Goal: Information Seeking & Learning: Learn about a topic

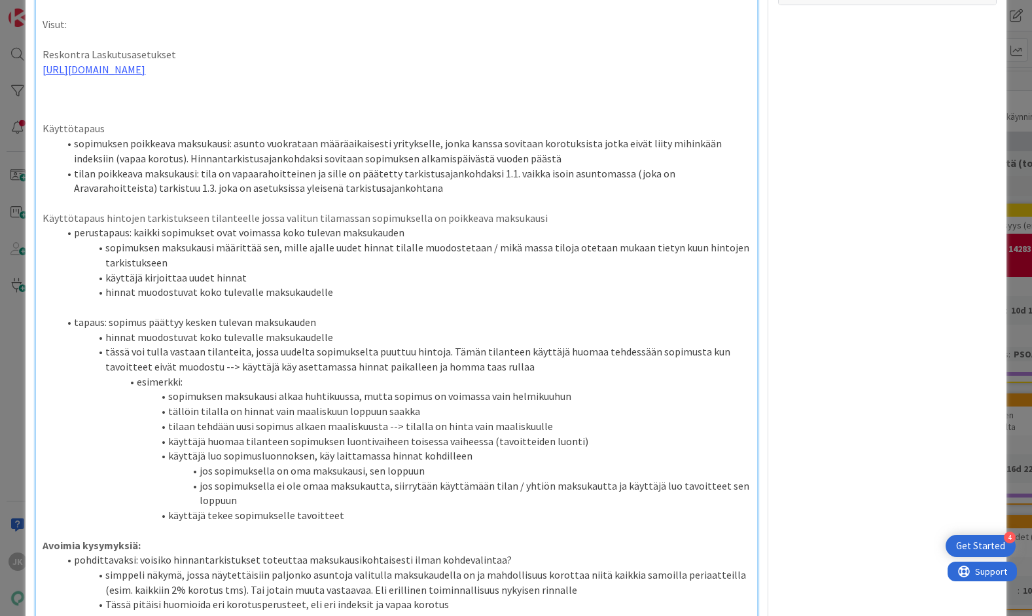
scroll to position [514, 0]
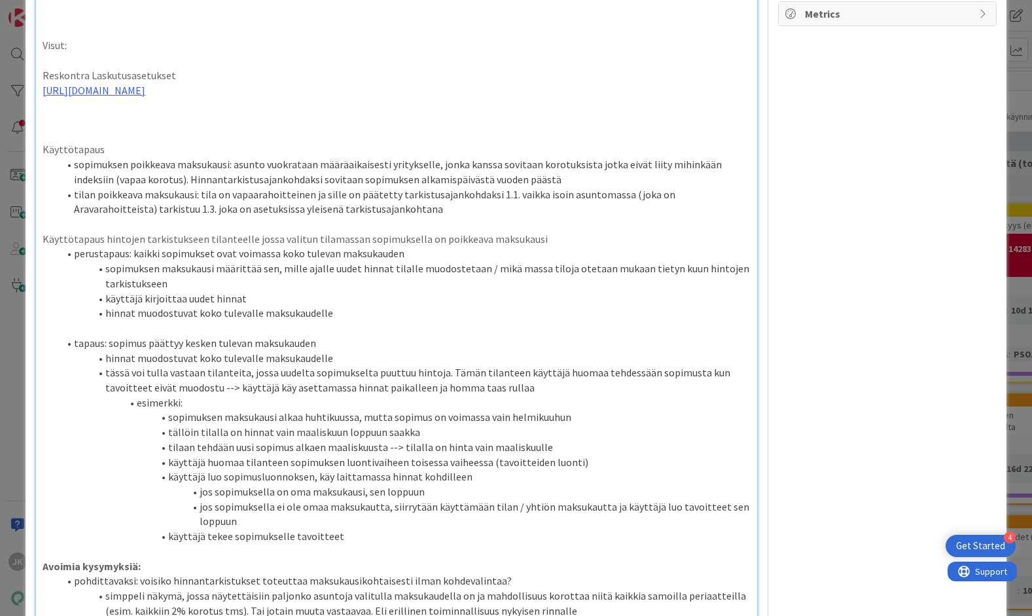
click at [601, 98] on p "[URL][DOMAIN_NAME]" at bounding box center [396, 90] width 707 height 15
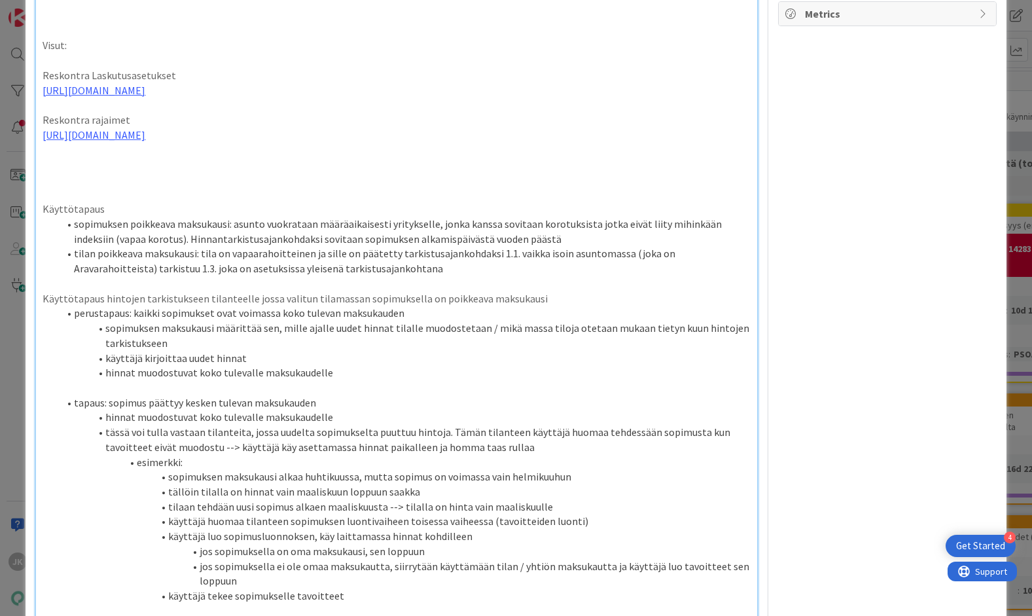
click at [412, 172] on p at bounding box center [396, 164] width 707 height 15
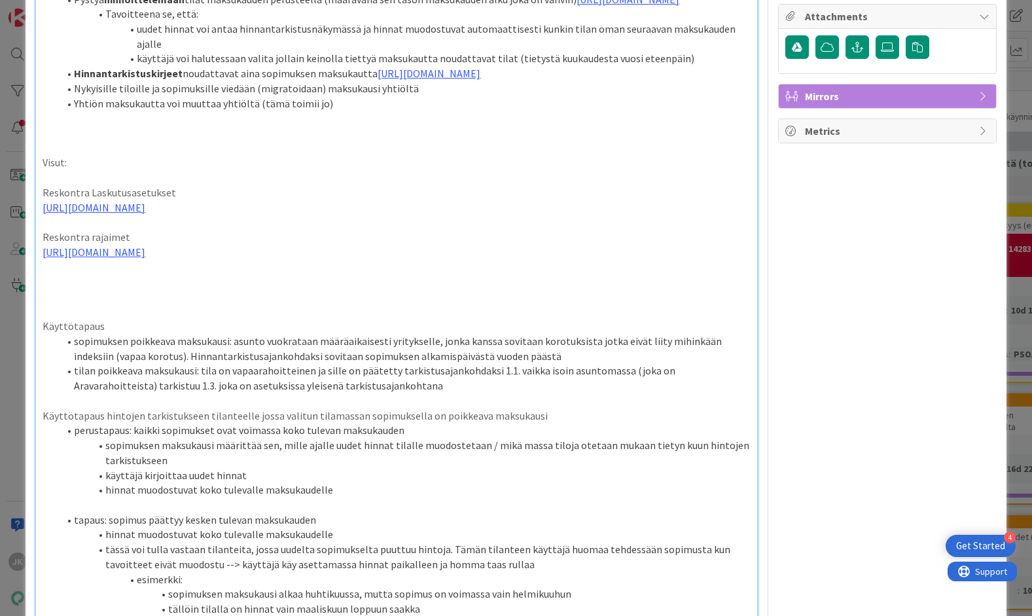
scroll to position [402, 0]
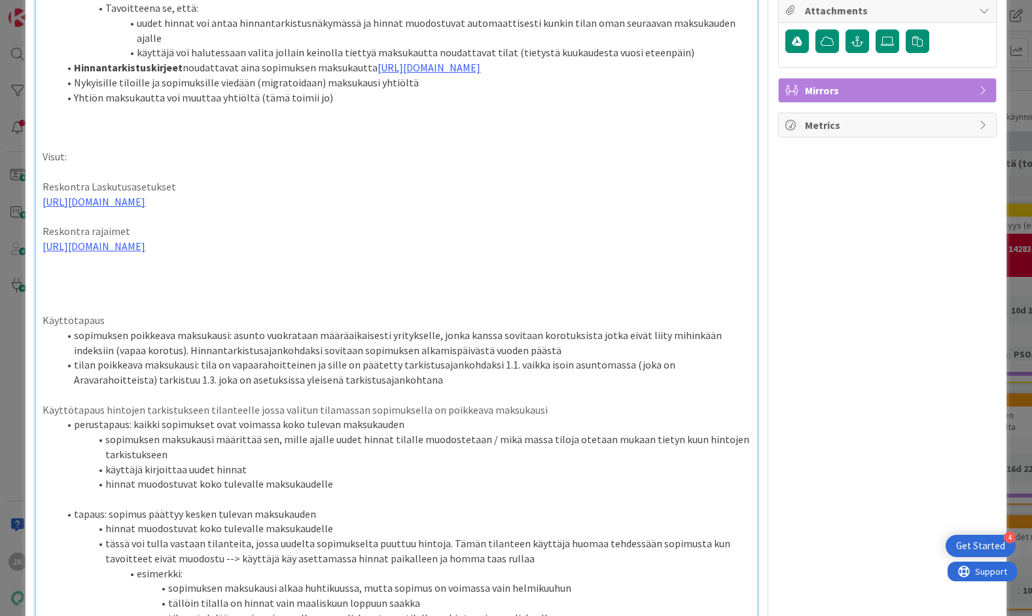
click at [85, 239] on p "Reskontra rajaimet" at bounding box center [396, 231] width 707 height 15
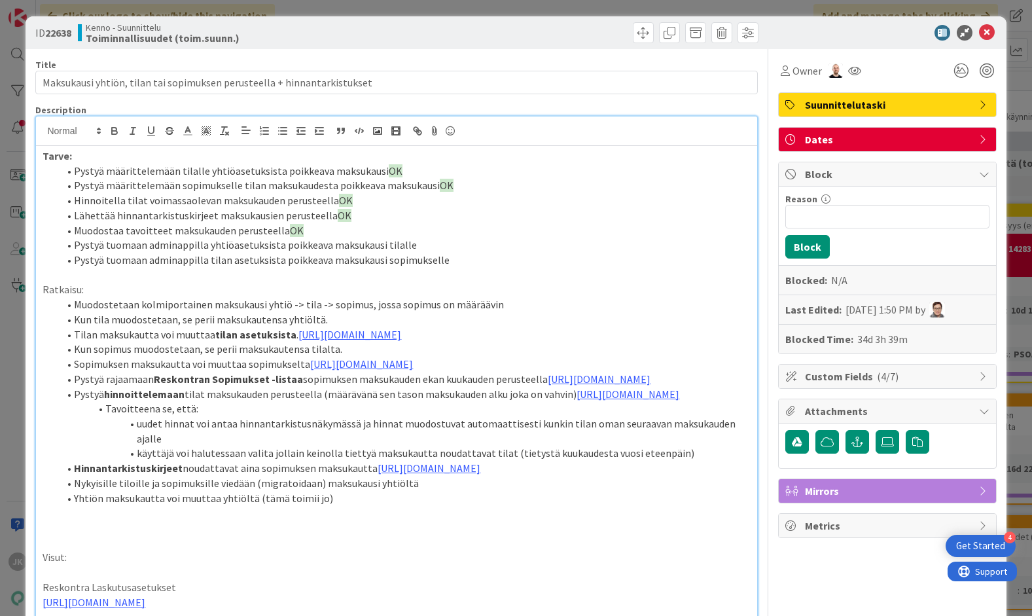
scroll to position [0, 0]
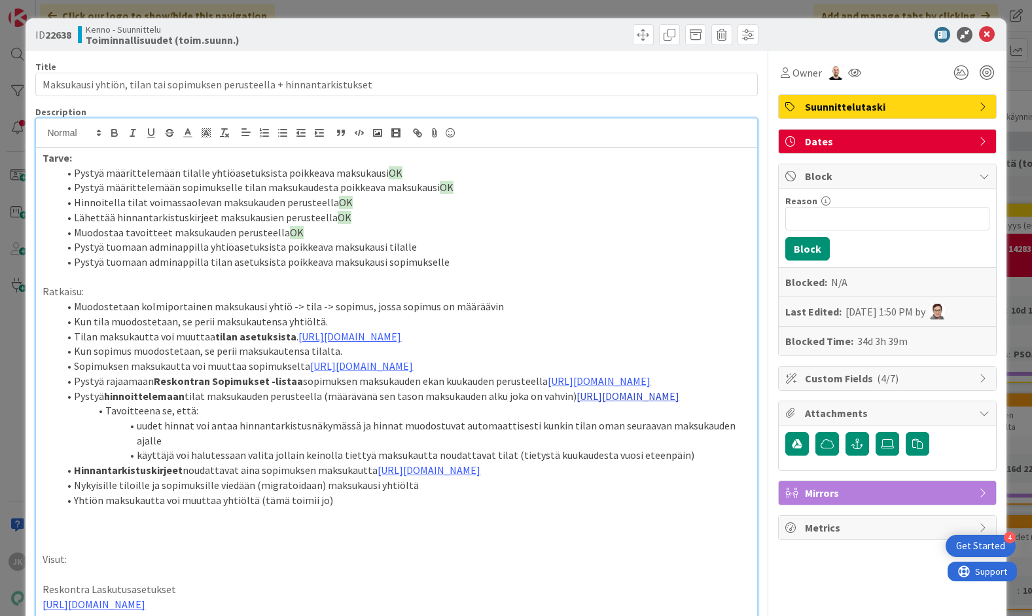
click at [576, 402] on link "[URL][DOMAIN_NAME]" at bounding box center [627, 395] width 103 height 13
click at [324, 523] on link "[URL][DOMAIN_NAME]" at bounding box center [350, 525] width 90 height 17
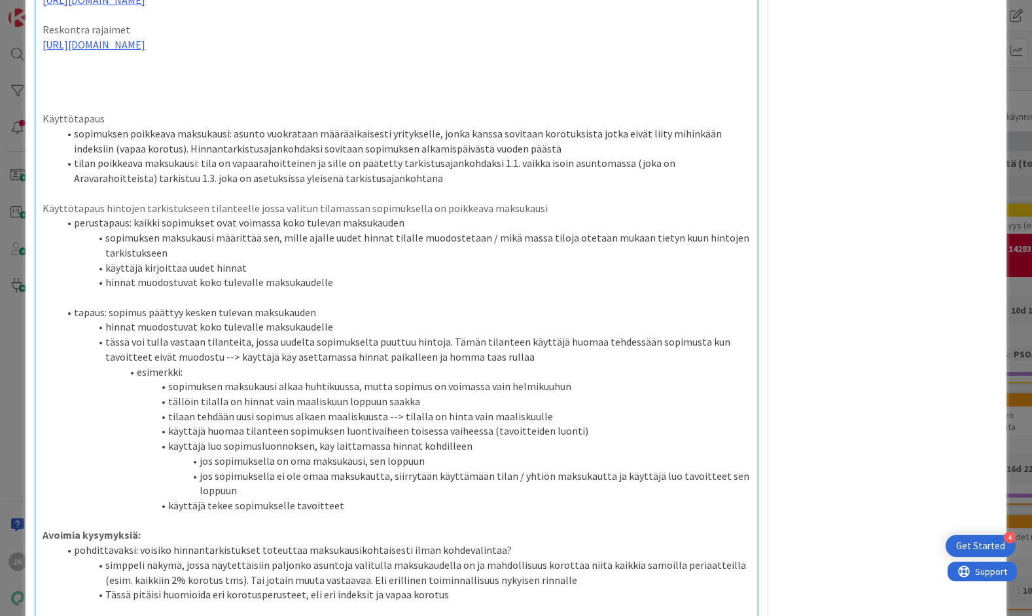
scroll to position [597, 0]
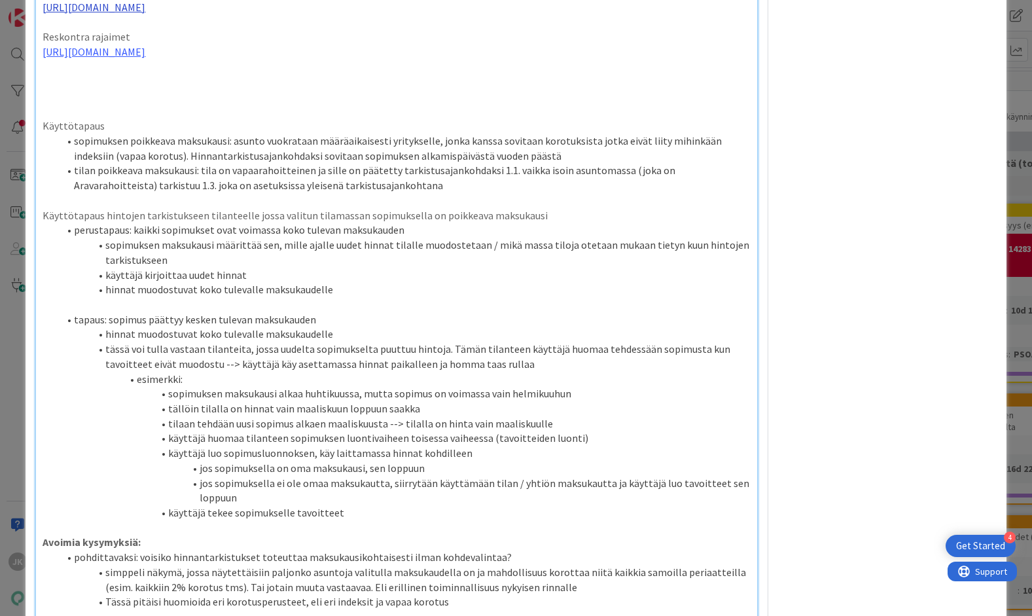
click at [145, 14] on link "[URL][DOMAIN_NAME]" at bounding box center [94, 7] width 103 height 13
click at [254, 153] on link "[URL][DOMAIN_NAME]" at bounding box center [269, 151] width 90 height 17
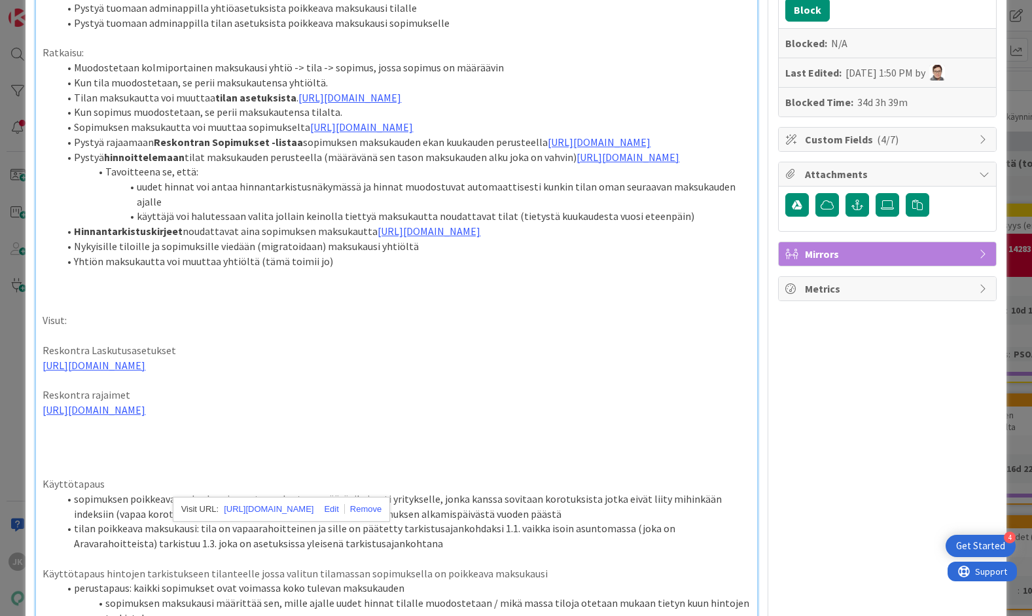
scroll to position [227, 0]
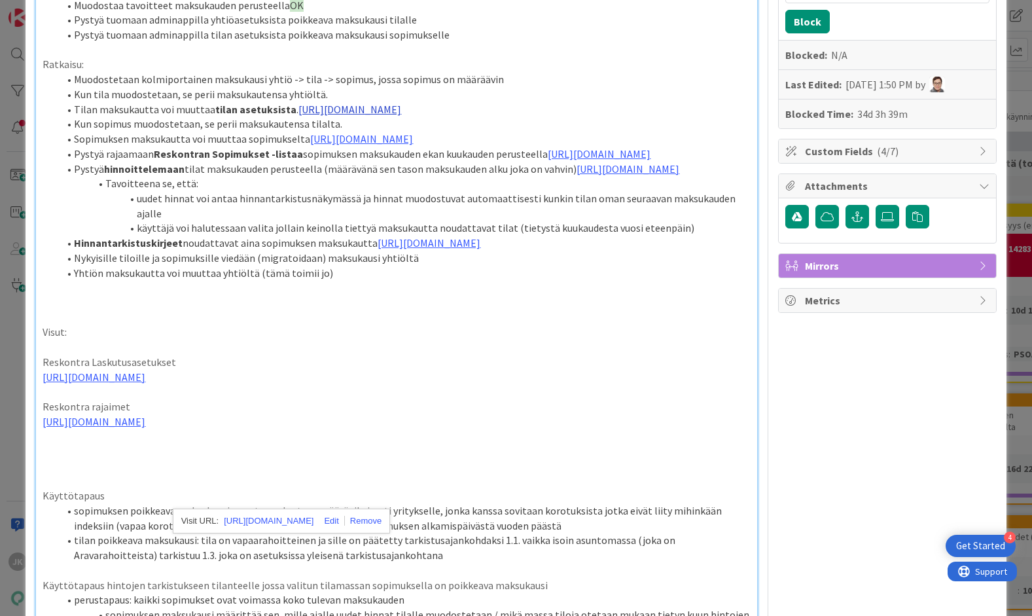
click at [313, 112] on link "[URL][DOMAIN_NAME]" at bounding box center [349, 109] width 103 height 13
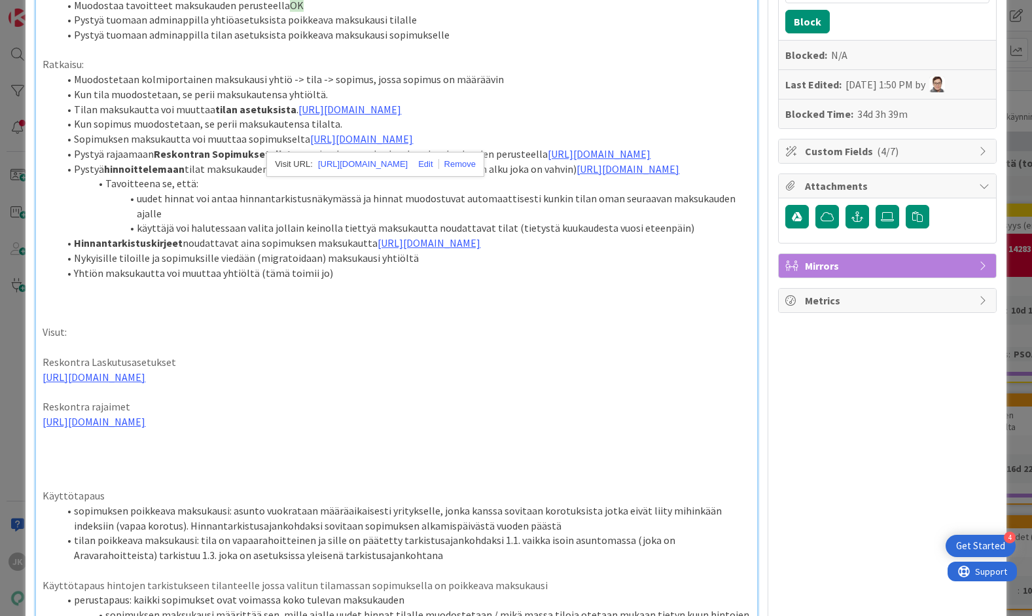
click at [334, 173] on div "[URL][DOMAIN_NAME]" at bounding box center [375, 164] width 218 height 25
click at [334, 161] on link "[URL][DOMAIN_NAME]" at bounding box center [363, 164] width 90 height 17
click at [584, 131] on li "Kun sopimus muodostetaan, se perii maksukautensa tilalta." at bounding box center [404, 123] width 692 height 15
click at [413, 145] on link "[URL][DOMAIN_NAME]" at bounding box center [361, 138] width 103 height 13
click at [406, 206] on link "[URL][DOMAIN_NAME]" at bounding box center [375, 208] width 90 height 17
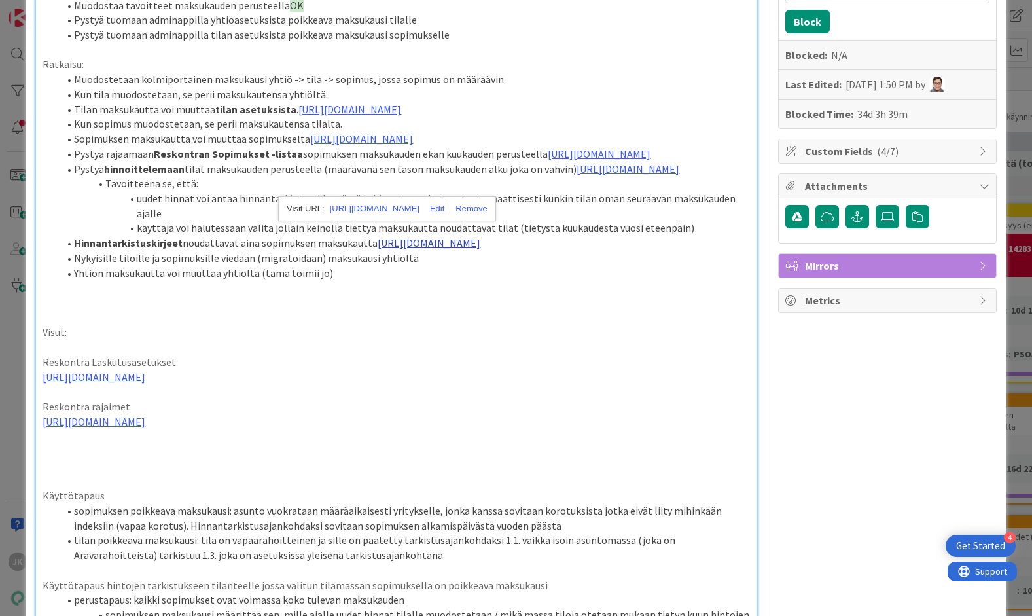
click at [377, 249] on link "[URL][DOMAIN_NAME]" at bounding box center [428, 242] width 103 height 13
click at [343, 383] on link "[URL][DOMAIN_NAME]" at bounding box center [367, 387] width 90 height 17
click at [591, 429] on p "[URL][DOMAIN_NAME]" at bounding box center [396, 421] width 707 height 15
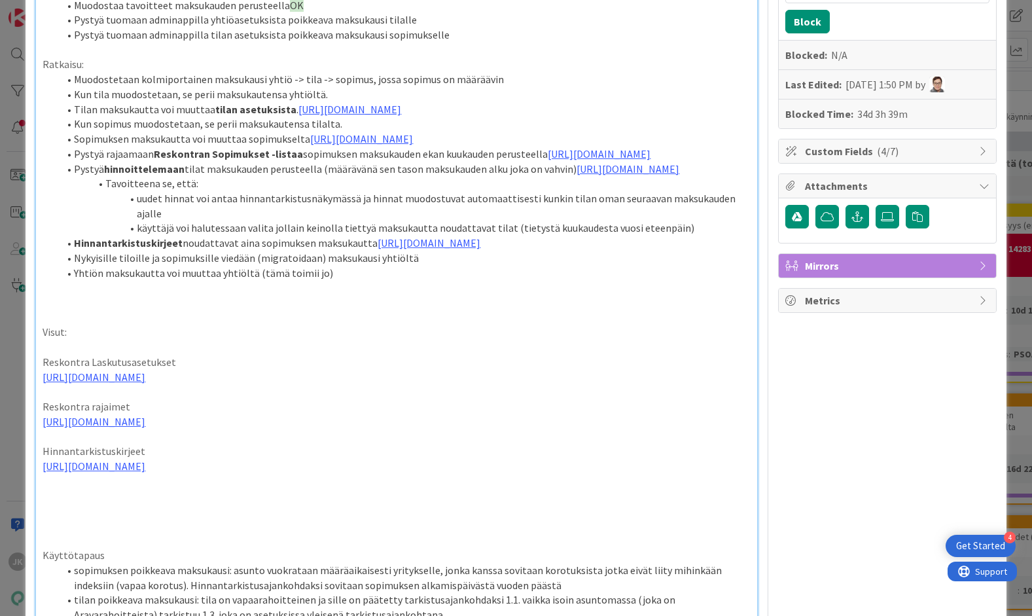
click at [41, 567] on div "Tarve: Pystyä määrittelemään tilalle yhtiöasetuksista poikkeava maksukausi OK P…" at bounding box center [396, 538] width 720 height 1235
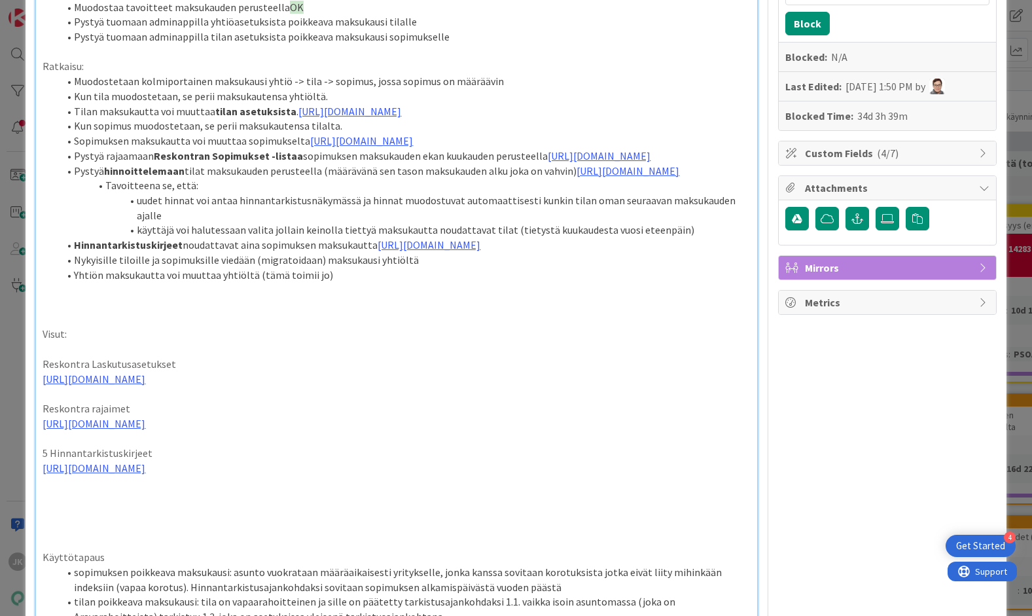
scroll to position [226, 0]
click at [40, 527] on div "Tarve: Pystyä määrittelemään tilalle yhtiöasetuksista poikkeava maksukausi OK P…" at bounding box center [396, 538] width 720 height 1235
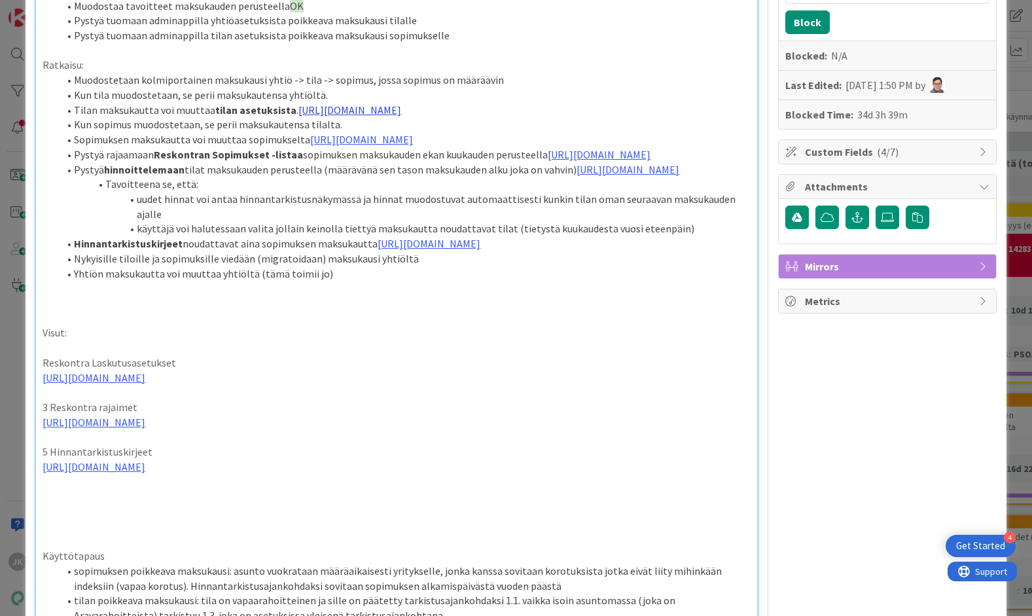
click at [304, 116] on link "[URL][DOMAIN_NAME]" at bounding box center [349, 109] width 103 height 13
click at [345, 166] on link "[URL][DOMAIN_NAME]" at bounding box center [363, 164] width 90 height 17
click at [65, 355] on p at bounding box center [396, 347] width 707 height 15
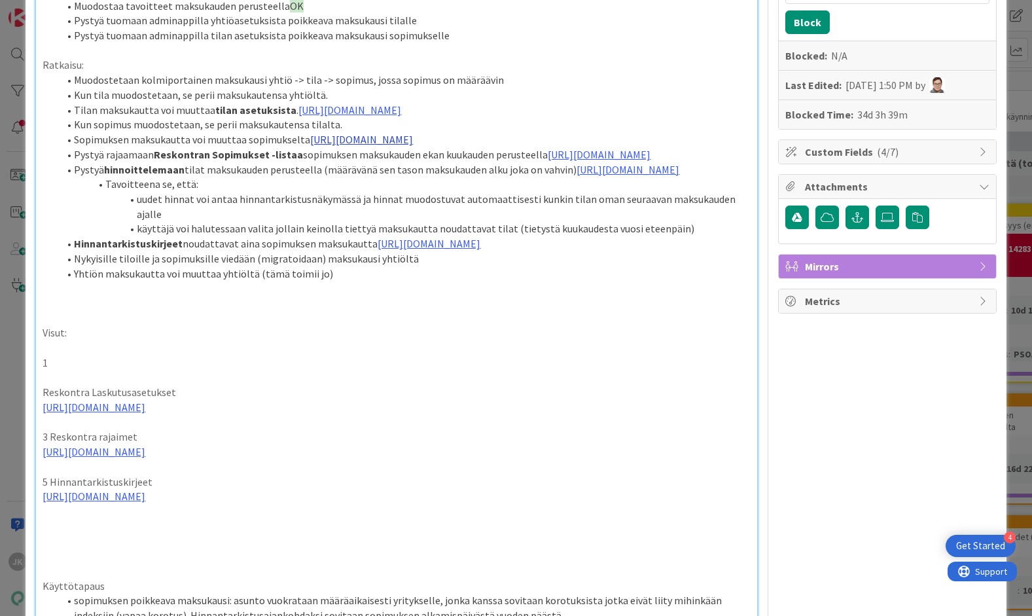
click at [324, 146] on link "[URL][DOMAIN_NAME]" at bounding box center [361, 139] width 103 height 13
click at [342, 211] on link "[URL][DOMAIN_NAME]" at bounding box center [375, 209] width 90 height 17
click at [52, 385] on p at bounding box center [396, 377] width 707 height 15
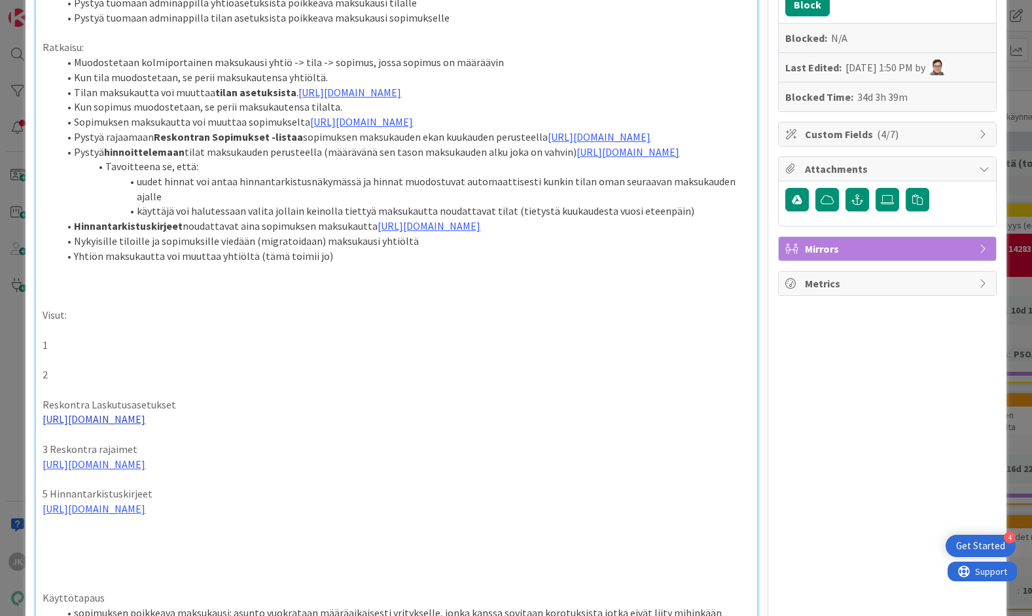
scroll to position [248, 0]
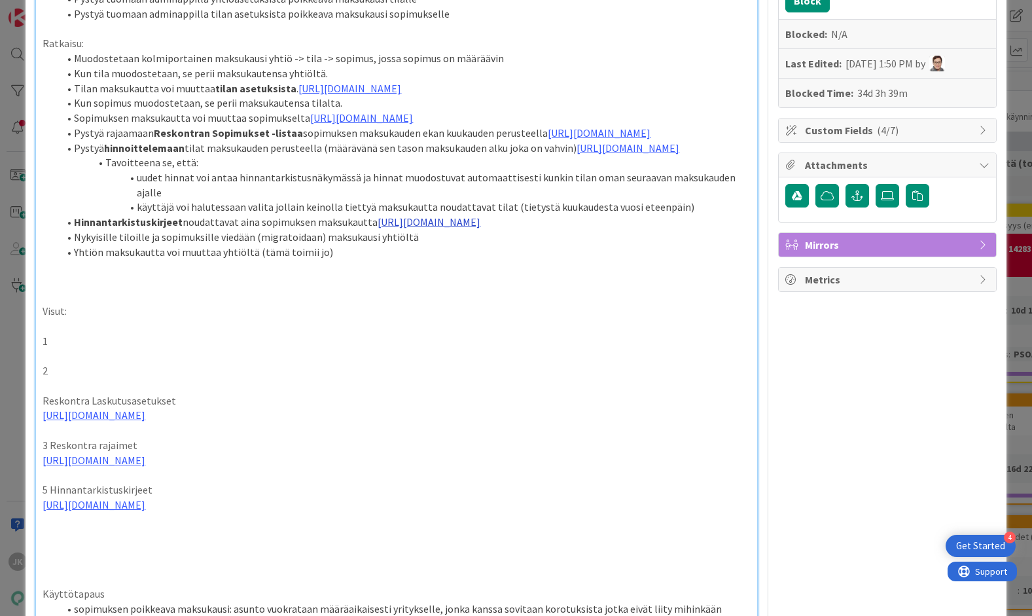
click at [377, 228] on link "[URL][DOMAIN_NAME]" at bounding box center [428, 221] width 103 height 13
click at [375, 368] on link "[URL][DOMAIN_NAME]" at bounding box center [367, 366] width 90 height 17
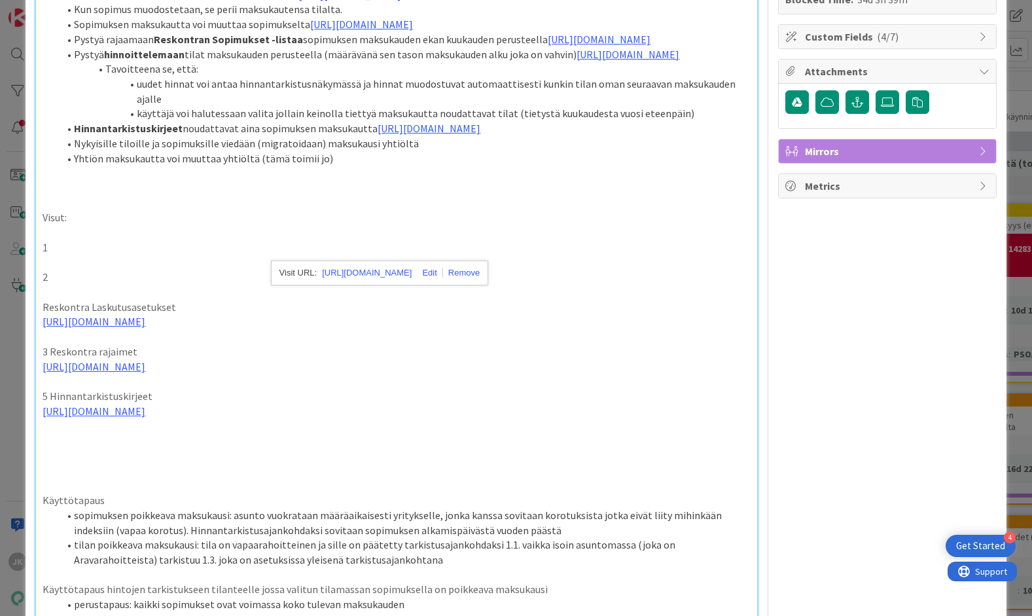
scroll to position [336, 0]
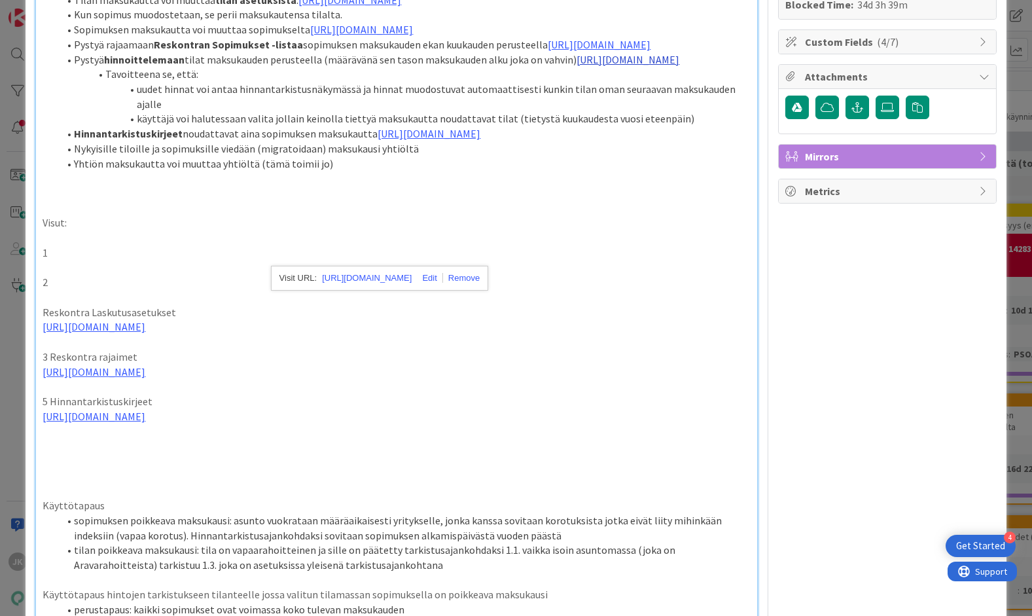
click at [576, 66] on link "[URL][DOMAIN_NAME]" at bounding box center [627, 59] width 103 height 13
click at [313, 184] on link "[URL][DOMAIN_NAME]" at bounding box center [350, 189] width 90 height 17
drag, startPoint x: 576, startPoint y: 449, endPoint x: 24, endPoint y: 429, distance: 553.2
click at [24, 429] on div "ID 22638 Kenno - Suunnittelu Toiminnallisuudet (toim.suunn.) Title 72 / 128 Mak…" at bounding box center [516, 308] width 1032 height 616
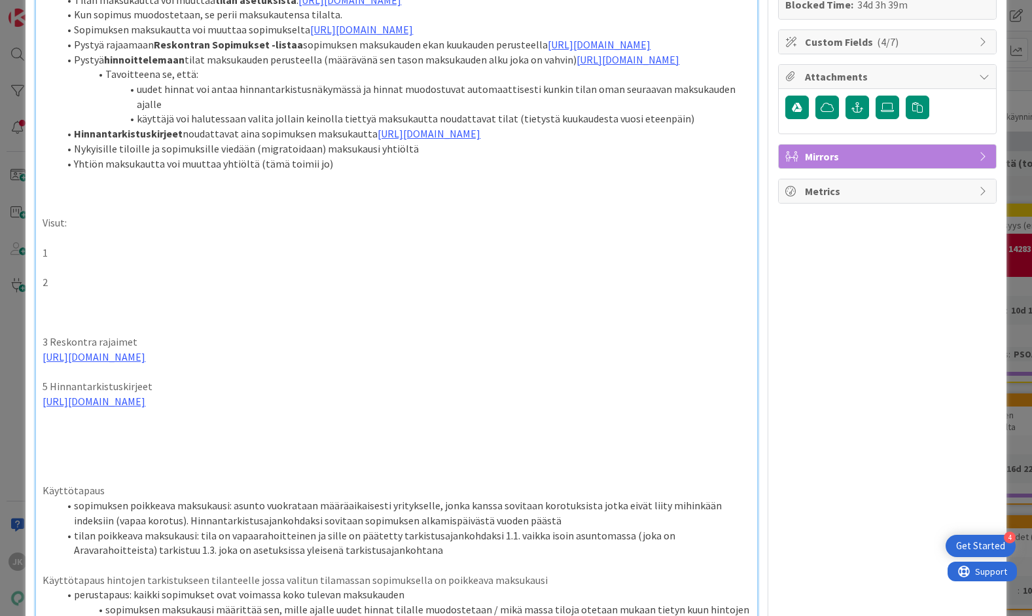
click at [589, 364] on p "[URL][DOMAIN_NAME]" at bounding box center [396, 356] width 707 height 15
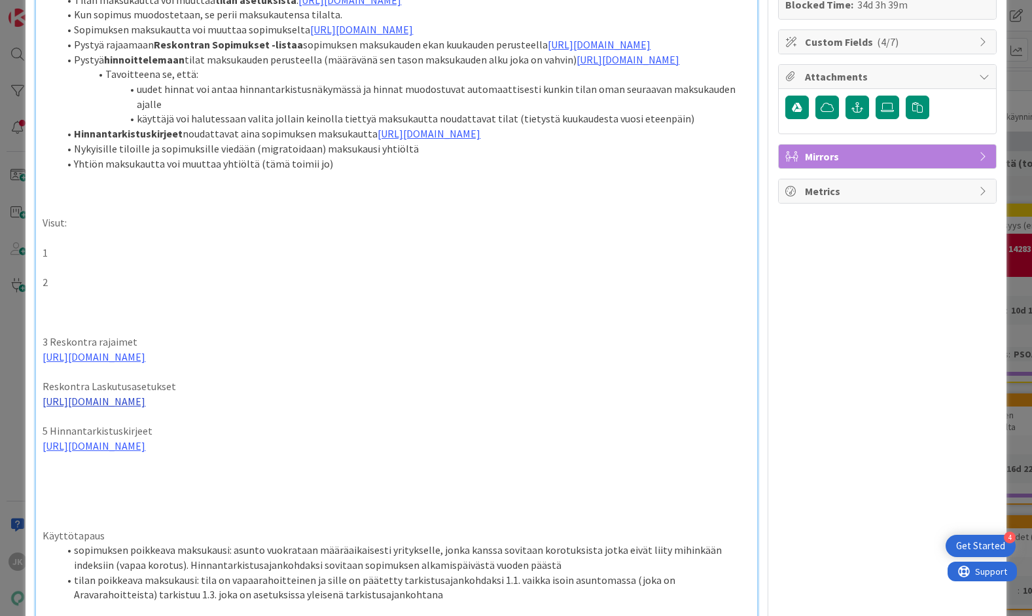
click at [145, 408] on link "[URL][DOMAIN_NAME]" at bounding box center [94, 400] width 103 height 13
click at [300, 550] on link "[URL][DOMAIN_NAME]" at bounding box center [269, 545] width 90 height 17
drag, startPoint x: 584, startPoint y: 519, endPoint x: 17, endPoint y: 506, distance: 567.4
click at [17, 506] on div "ID 22638 Kenno - Suunnittelu Toiminnallisuudet (toim.suunn.) Title 72 / 128 Mak…" at bounding box center [516, 308] width 1032 height 616
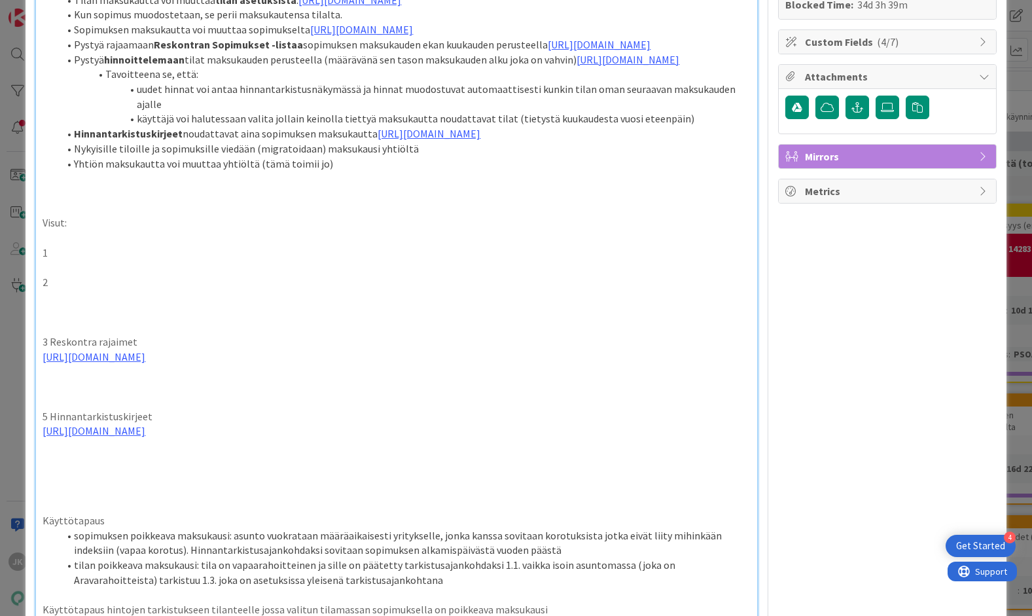
click at [111, 305] on p at bounding box center [396, 297] width 707 height 15
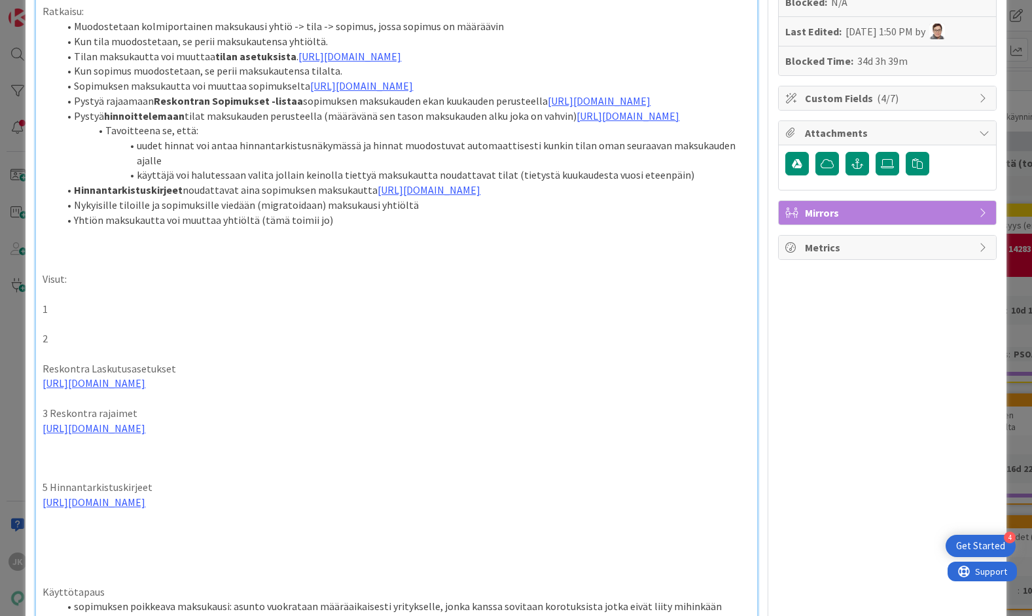
scroll to position [238, 0]
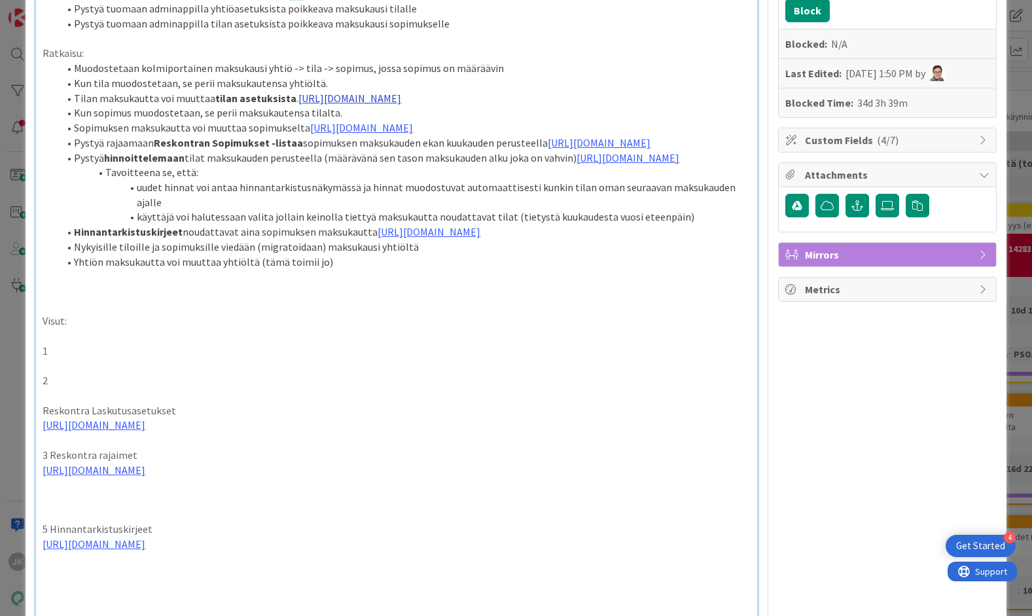
click at [356, 98] on link "[URL][DOMAIN_NAME]" at bounding box center [349, 98] width 103 height 13
click at [382, 151] on link "[URL][DOMAIN_NAME]" at bounding box center [363, 153] width 90 height 17
click at [413, 134] on link "[URL][DOMAIN_NAME]" at bounding box center [361, 127] width 103 height 13
click at [419, 196] on link "[URL][DOMAIN_NAME]" at bounding box center [375, 197] width 90 height 17
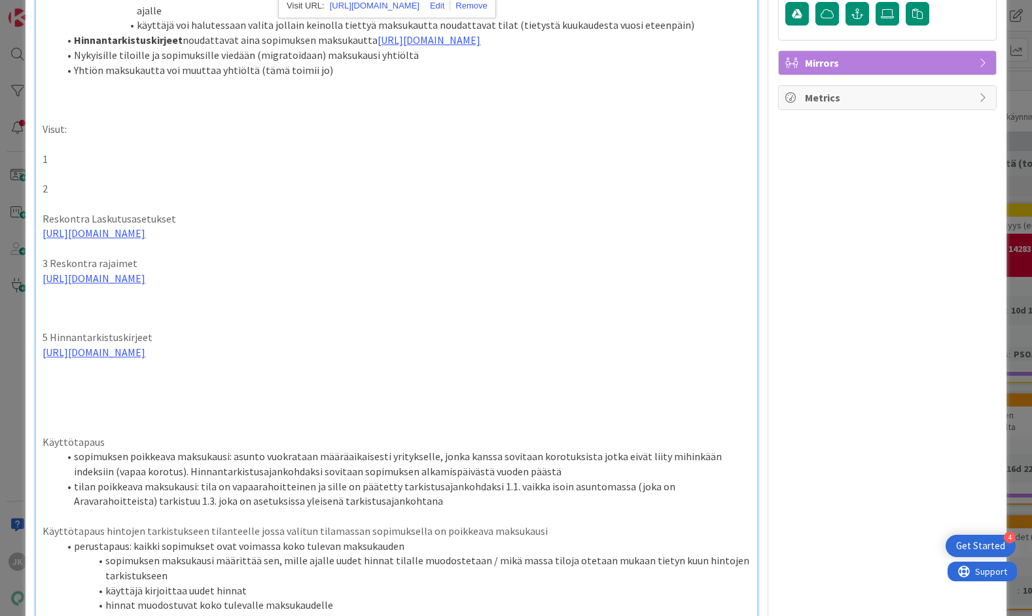
scroll to position [436, 0]
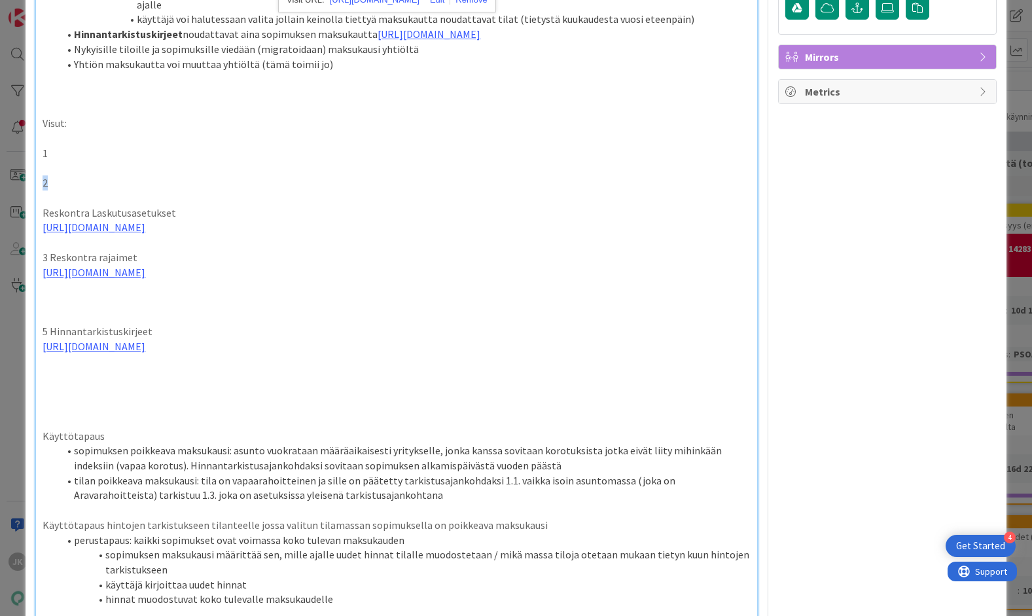
click at [43, 190] on p "2" at bounding box center [396, 182] width 707 height 15
click at [42, 330] on div "Tarve: Pystyä määrittelemään tilalle yhtiöasetuksista poikkeava maksukausi OK P…" at bounding box center [396, 374] width 720 height 1324
click at [54, 190] on p at bounding box center [396, 182] width 707 height 15
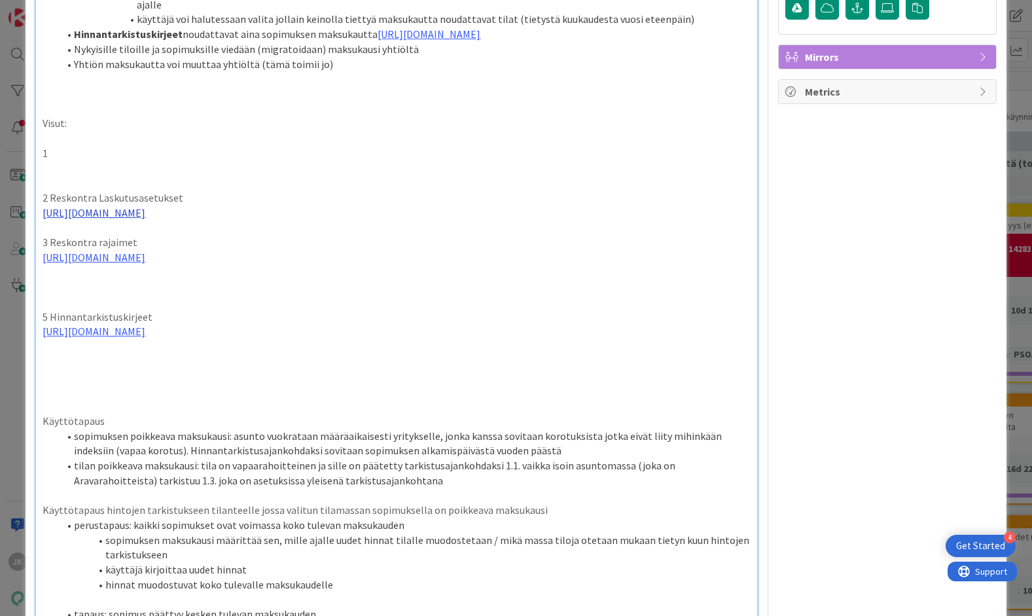
click at [76, 219] on link "[URL][DOMAIN_NAME]" at bounding box center [94, 212] width 103 height 13
click at [260, 353] on link "[URL][DOMAIN_NAME]" at bounding box center [269, 356] width 90 height 17
click at [192, 161] on p "1" at bounding box center [396, 153] width 707 height 15
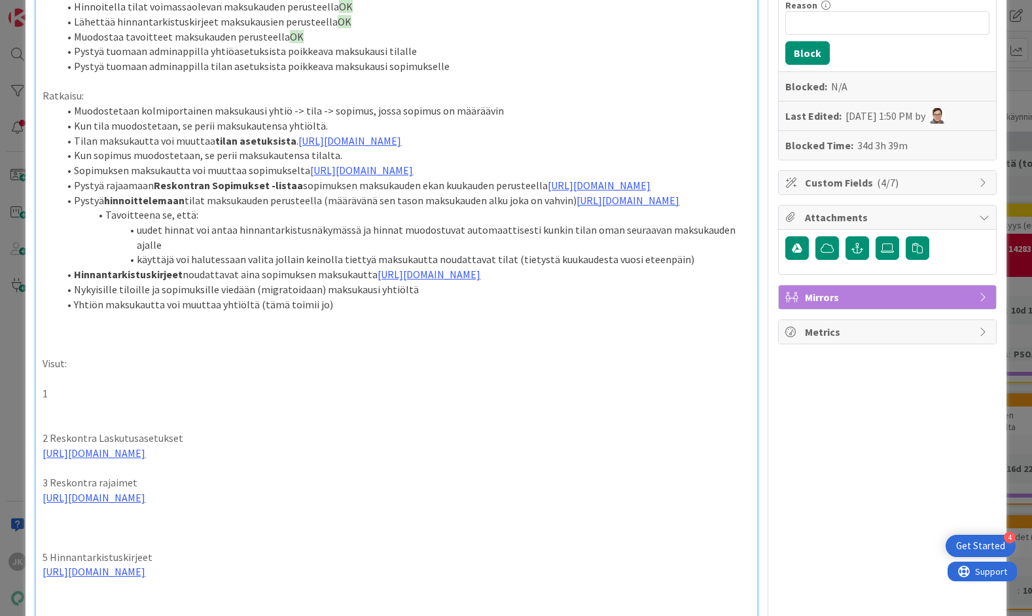
scroll to position [194, 0]
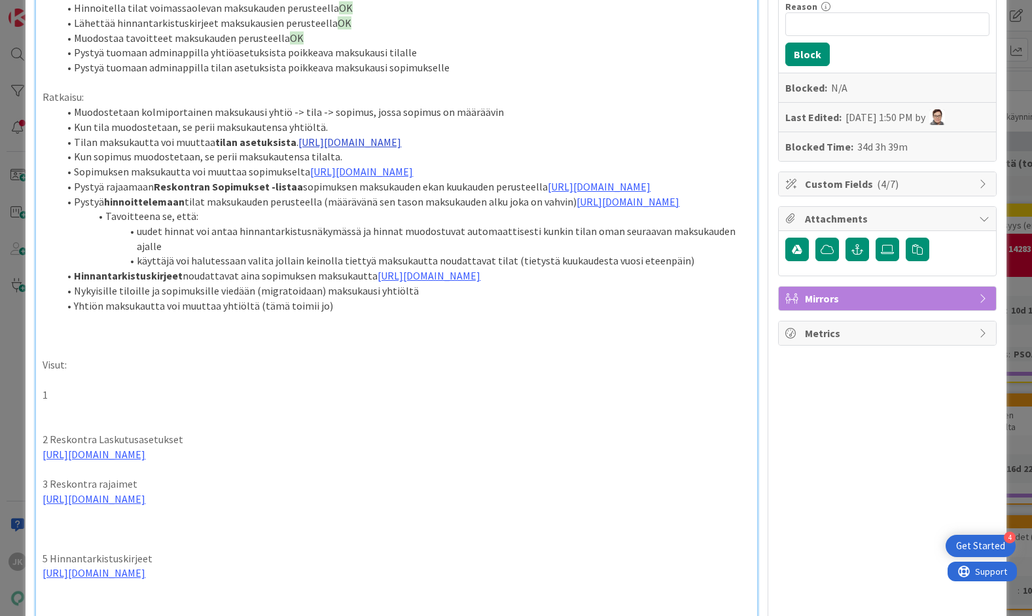
click at [333, 141] on link "[URL][DOMAIN_NAME]" at bounding box center [349, 141] width 103 height 13
click at [340, 194] on link "[URL][DOMAIN_NAME]" at bounding box center [363, 196] width 90 height 17
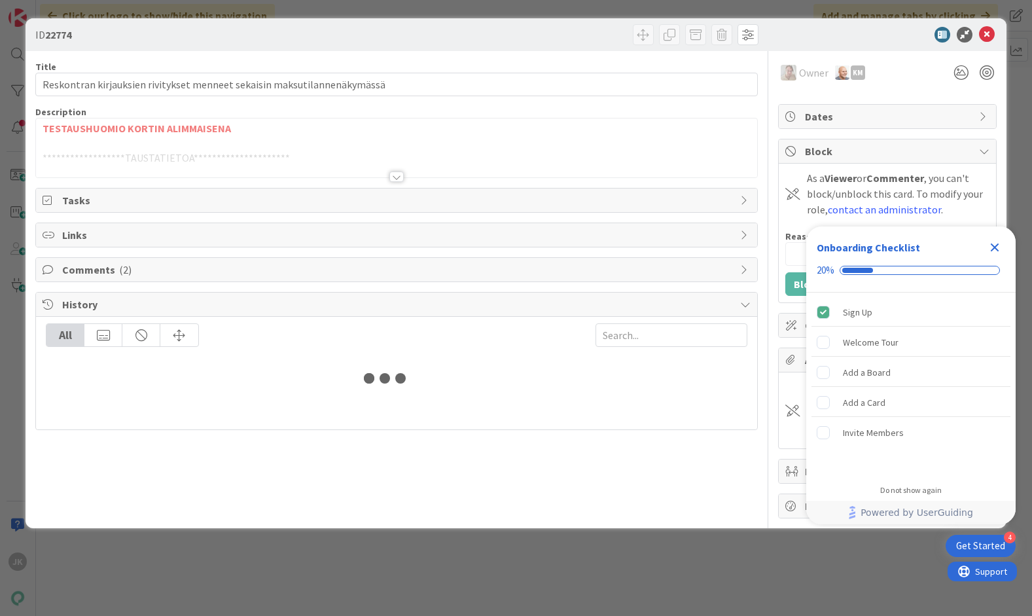
type input "22878"
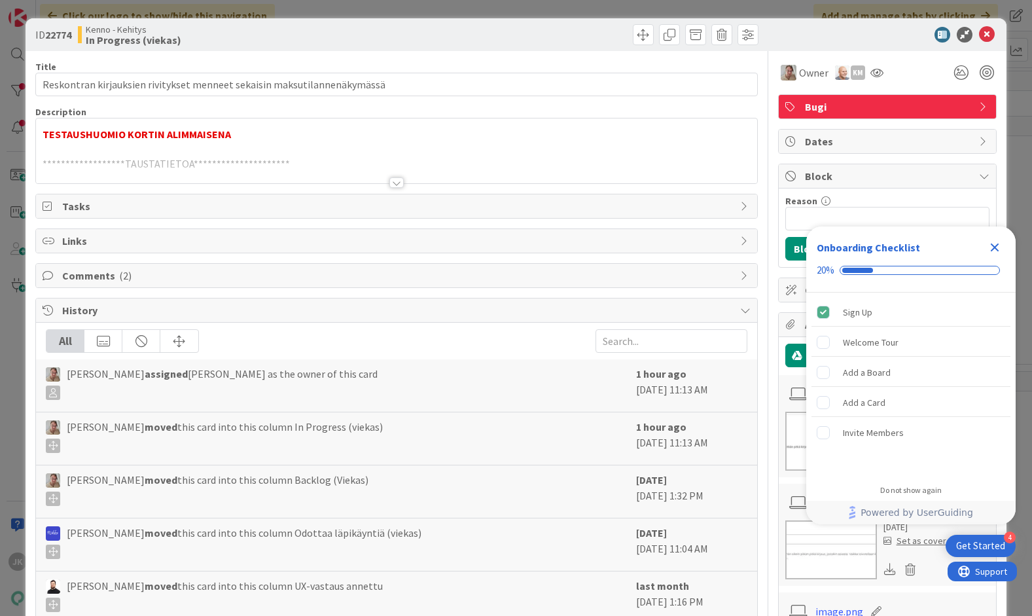
click at [396, 183] on div at bounding box center [396, 182] width 14 height 10
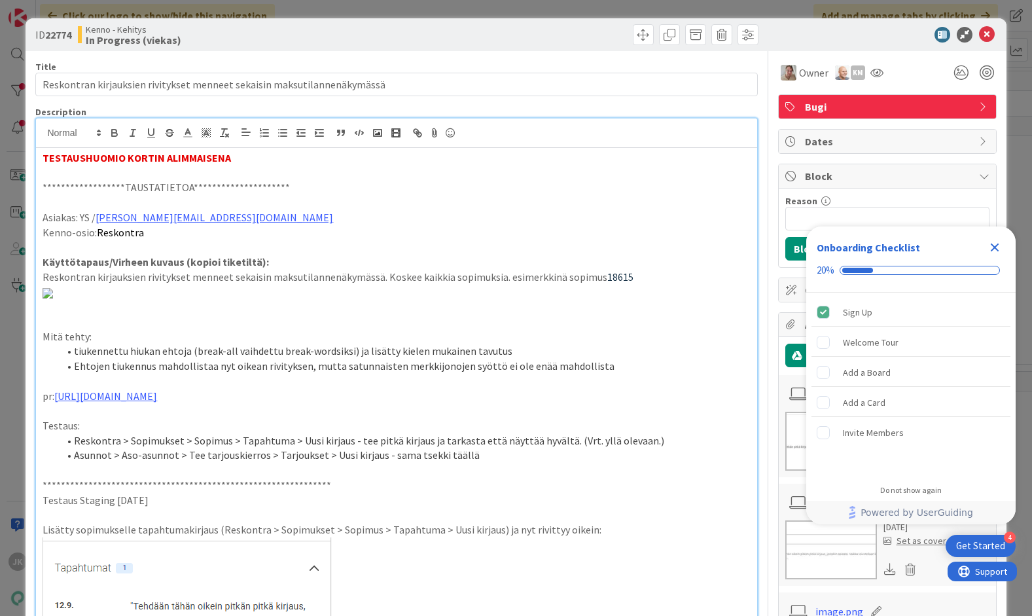
click at [992, 248] on icon "Close Checklist" at bounding box center [995, 247] width 9 height 9
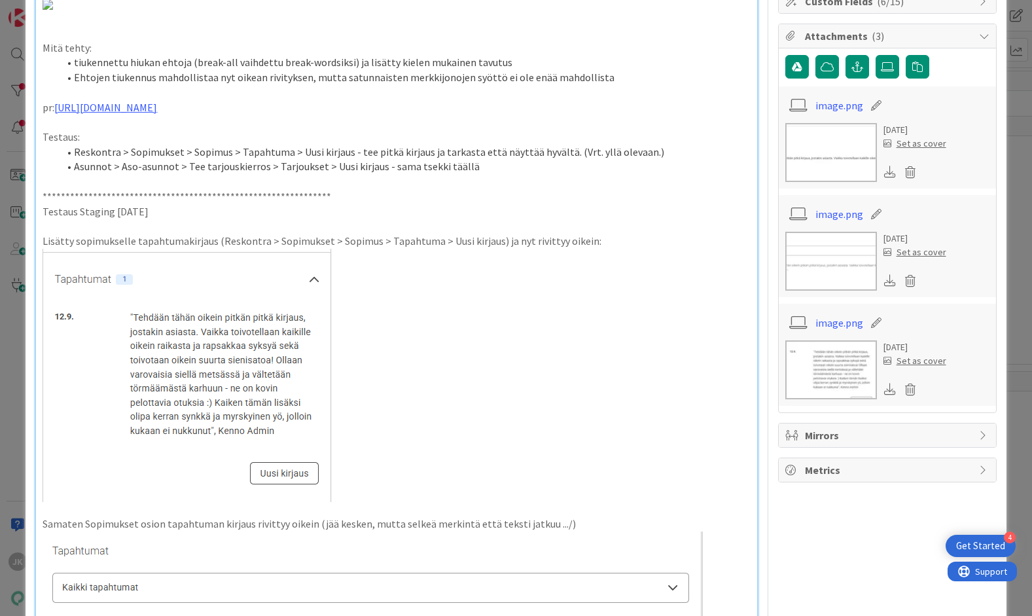
scroll to position [387, 0]
